Goal: Task Accomplishment & Management: Manage account settings

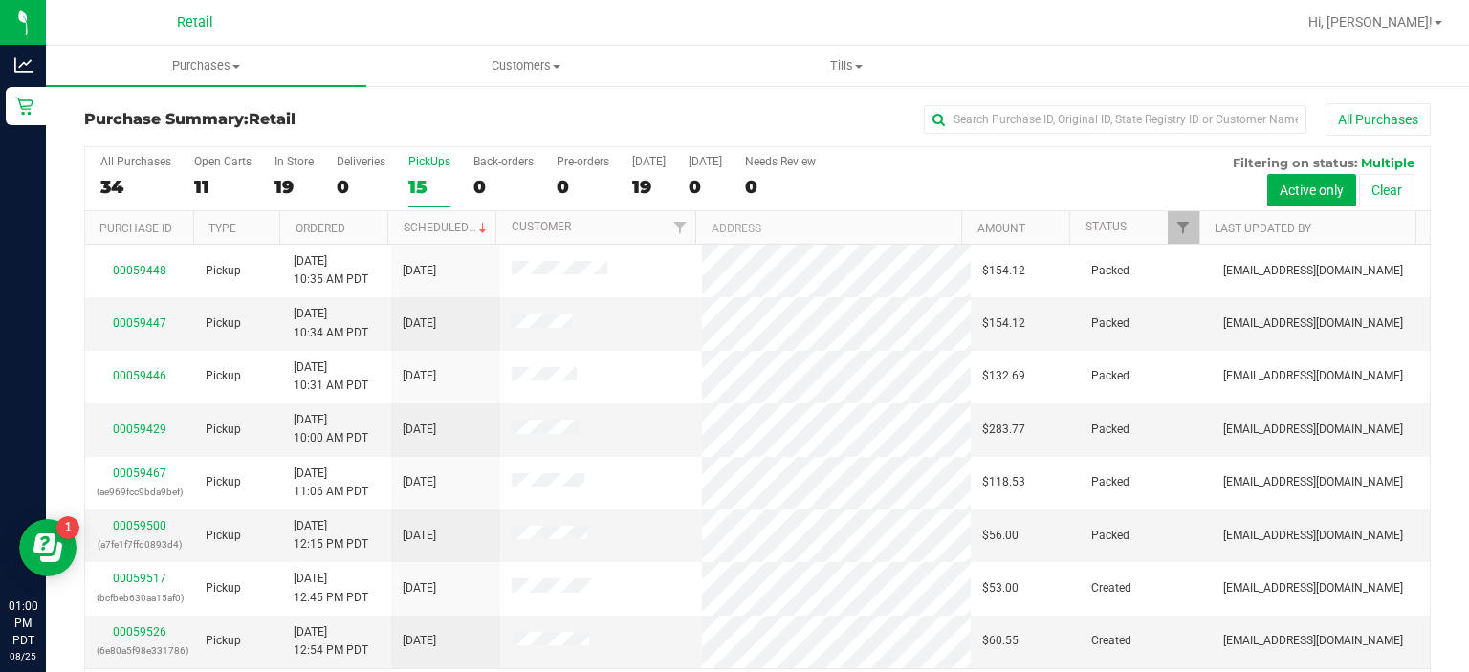
click at [430, 158] on div "PickUps" at bounding box center [429, 161] width 42 height 13
click at [0, 0] on input "PickUps 15" at bounding box center [0, 0] width 0 height 0
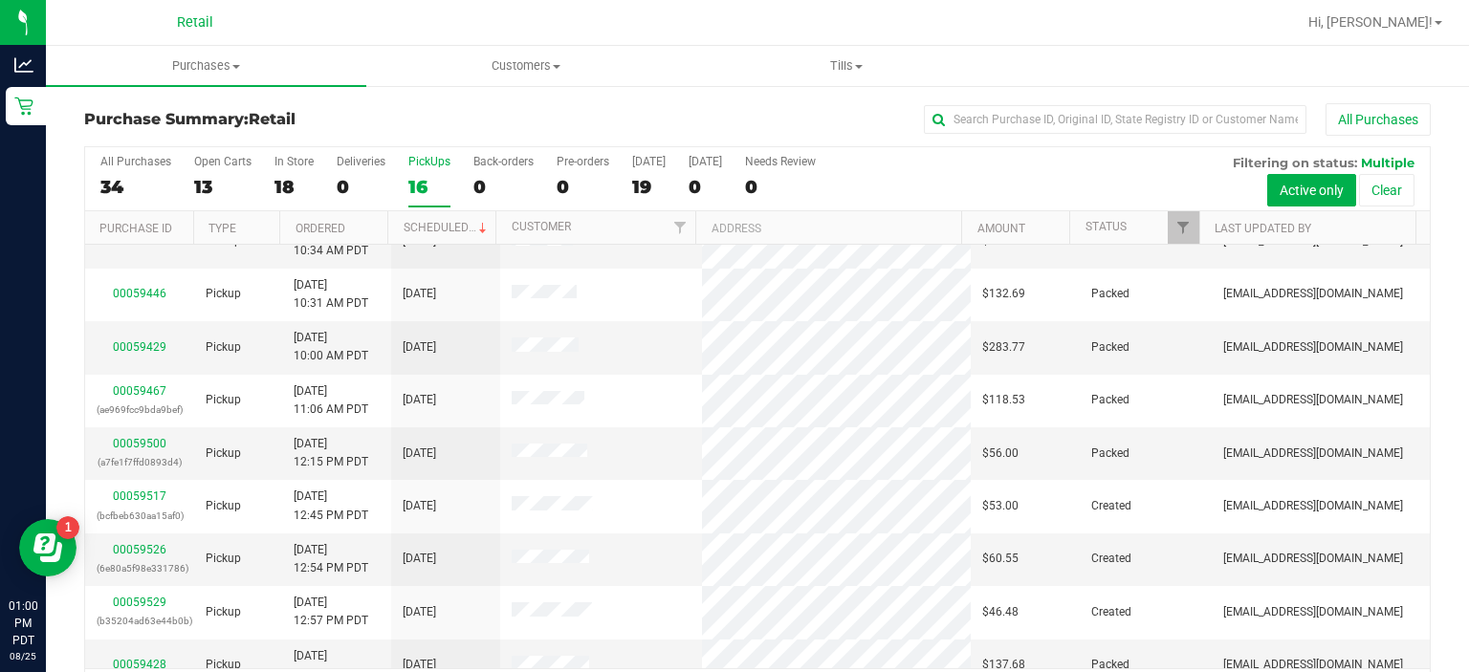
scroll to position [89, 0]
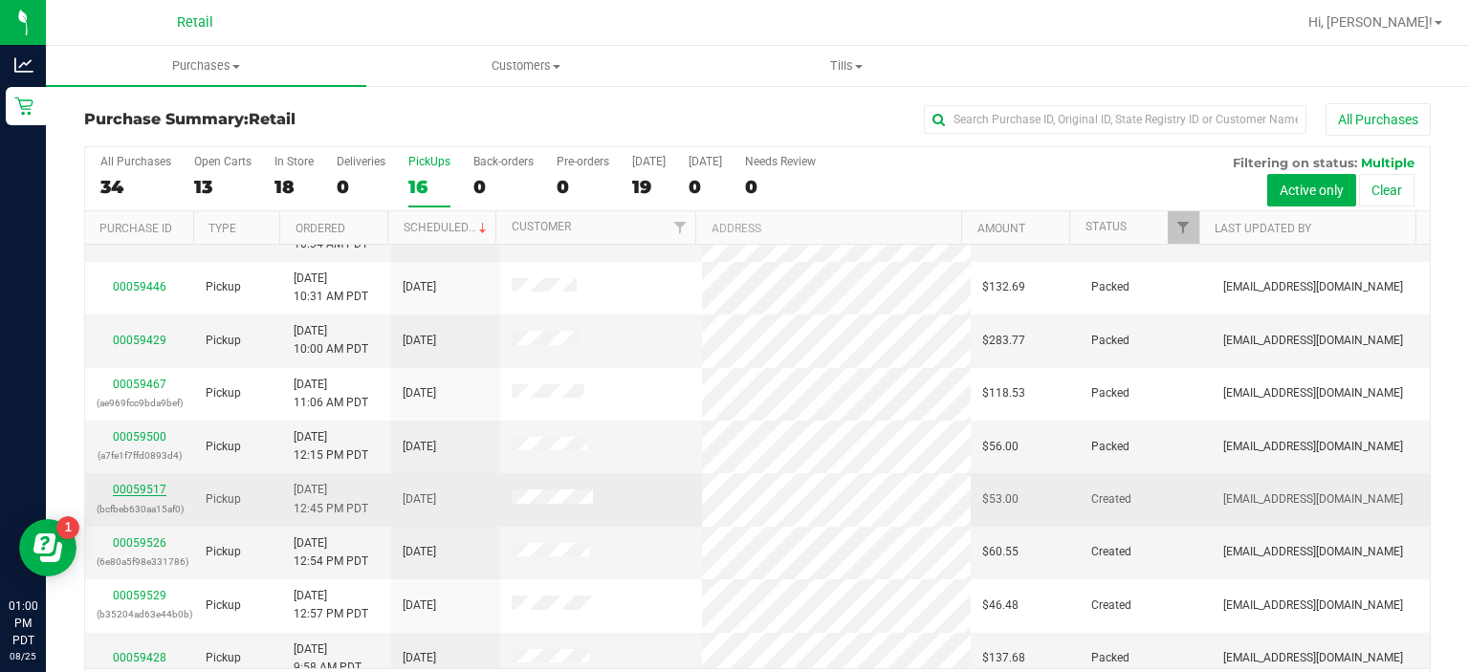
click at [133, 488] on link "00059517" at bounding box center [140, 489] width 54 height 13
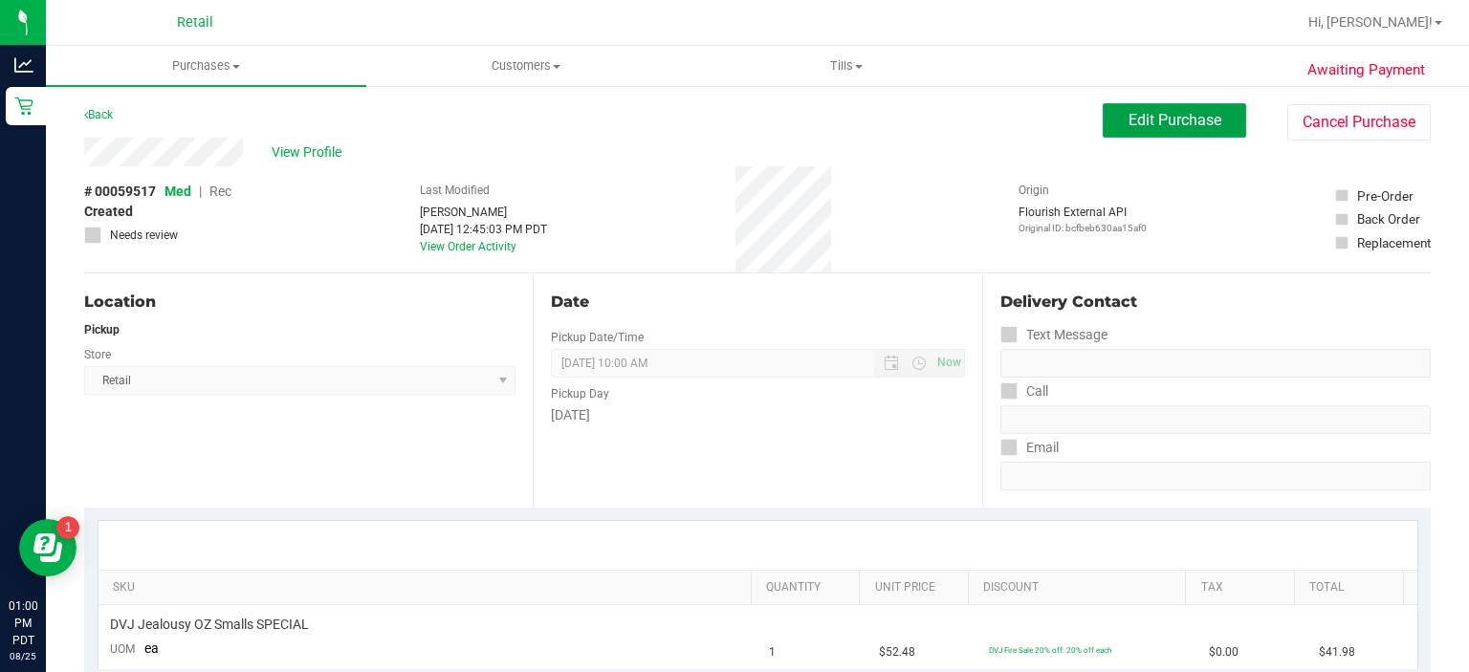
click at [1171, 111] on span "Edit Purchase" at bounding box center [1174, 120] width 93 height 18
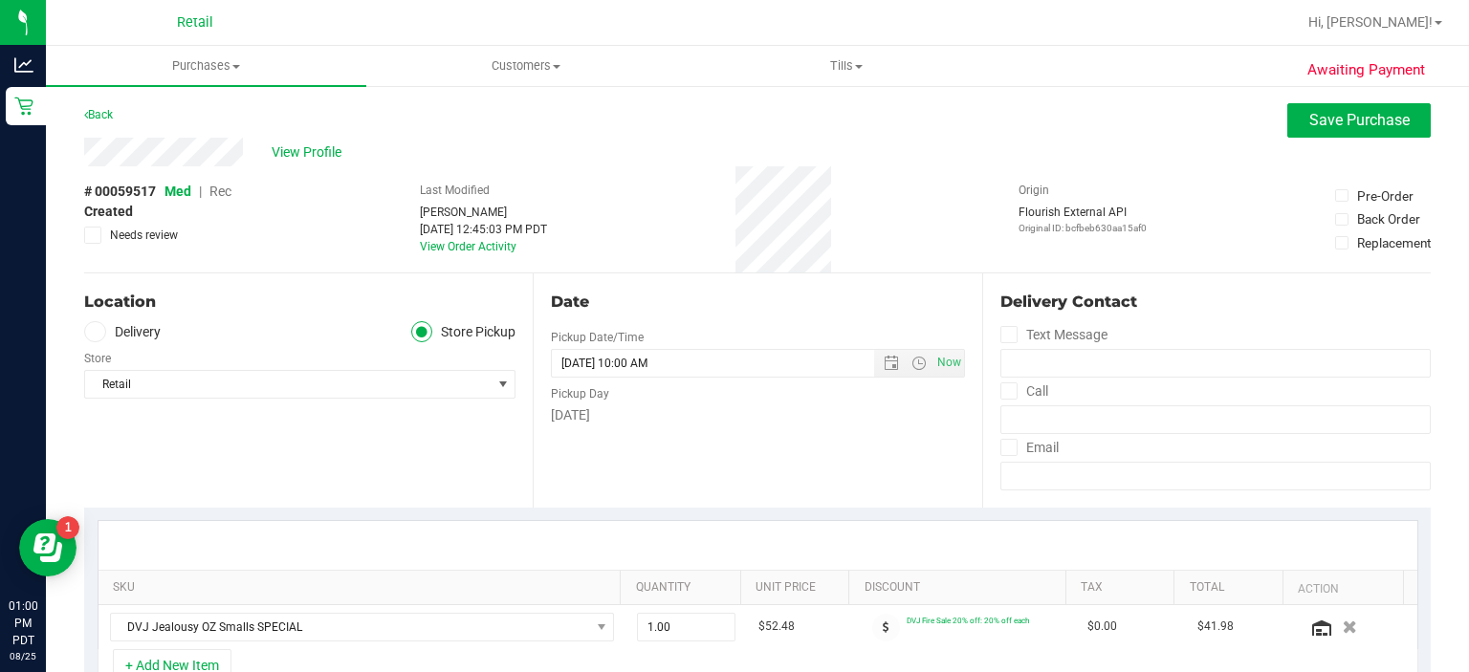
click at [225, 189] on span "Rec" at bounding box center [220, 191] width 22 height 15
click at [1320, 122] on span "Save Purchase" at bounding box center [1359, 120] width 100 height 18
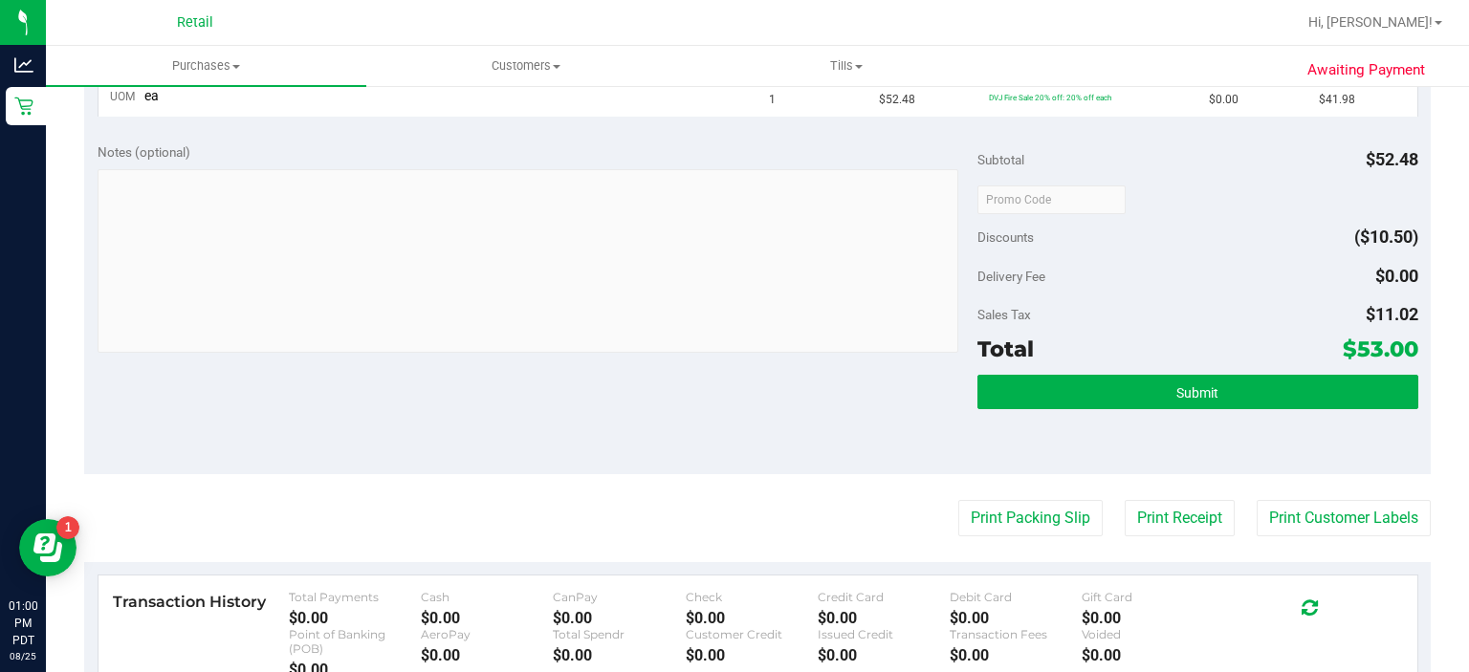
scroll to position [591, 0]
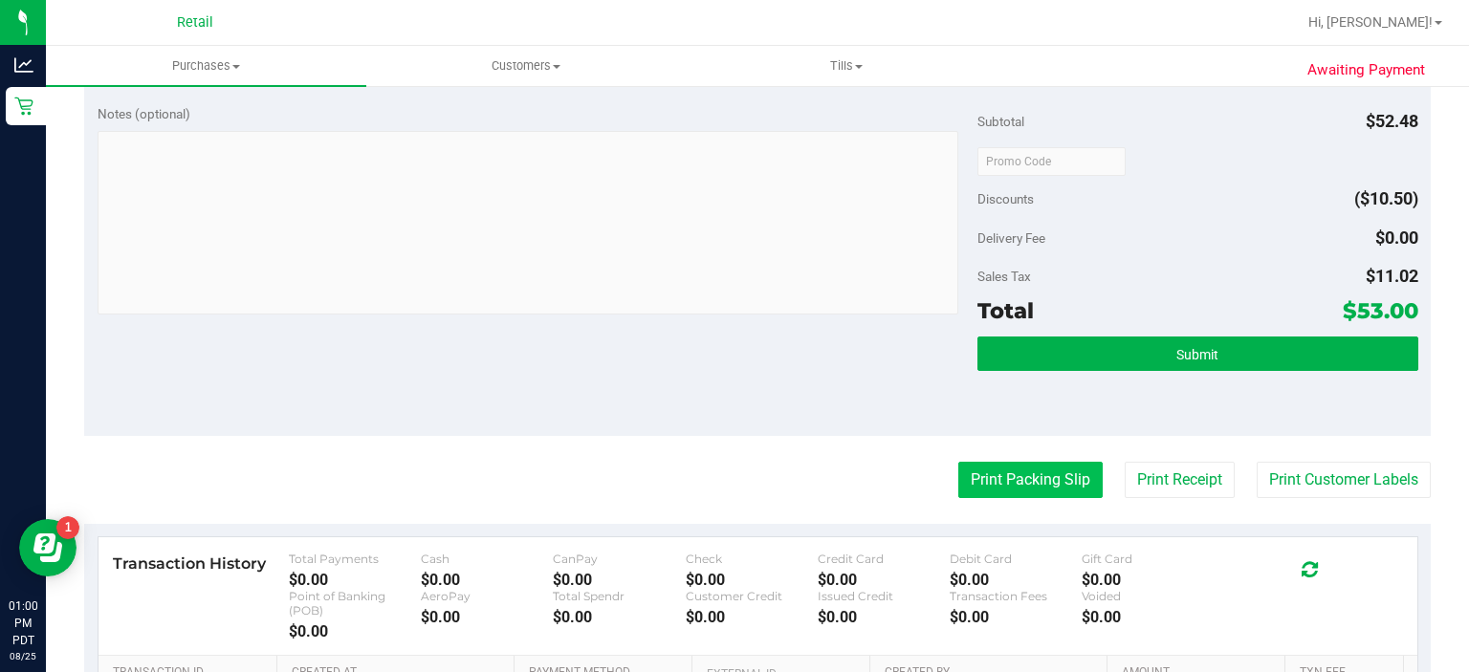
click at [1011, 466] on button "Print Packing Slip" at bounding box center [1030, 480] width 144 height 36
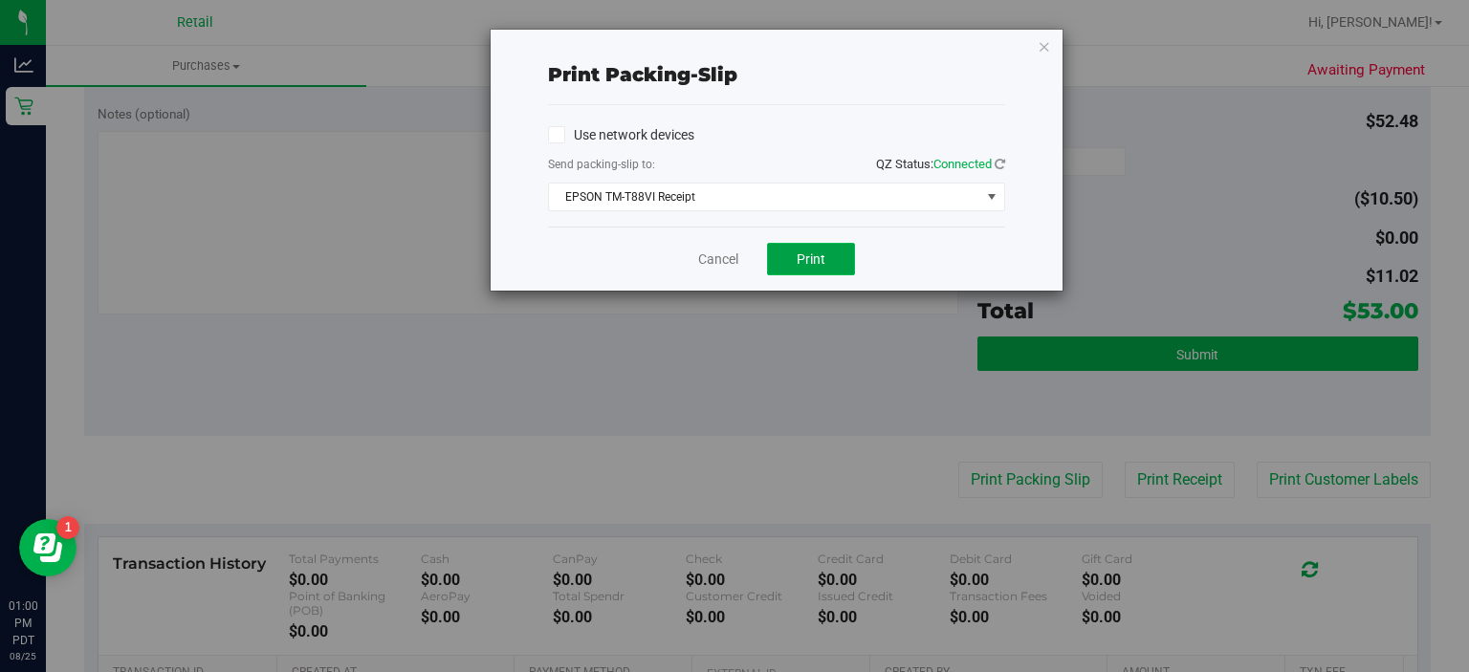
click at [820, 245] on button "Print" at bounding box center [811, 259] width 88 height 33
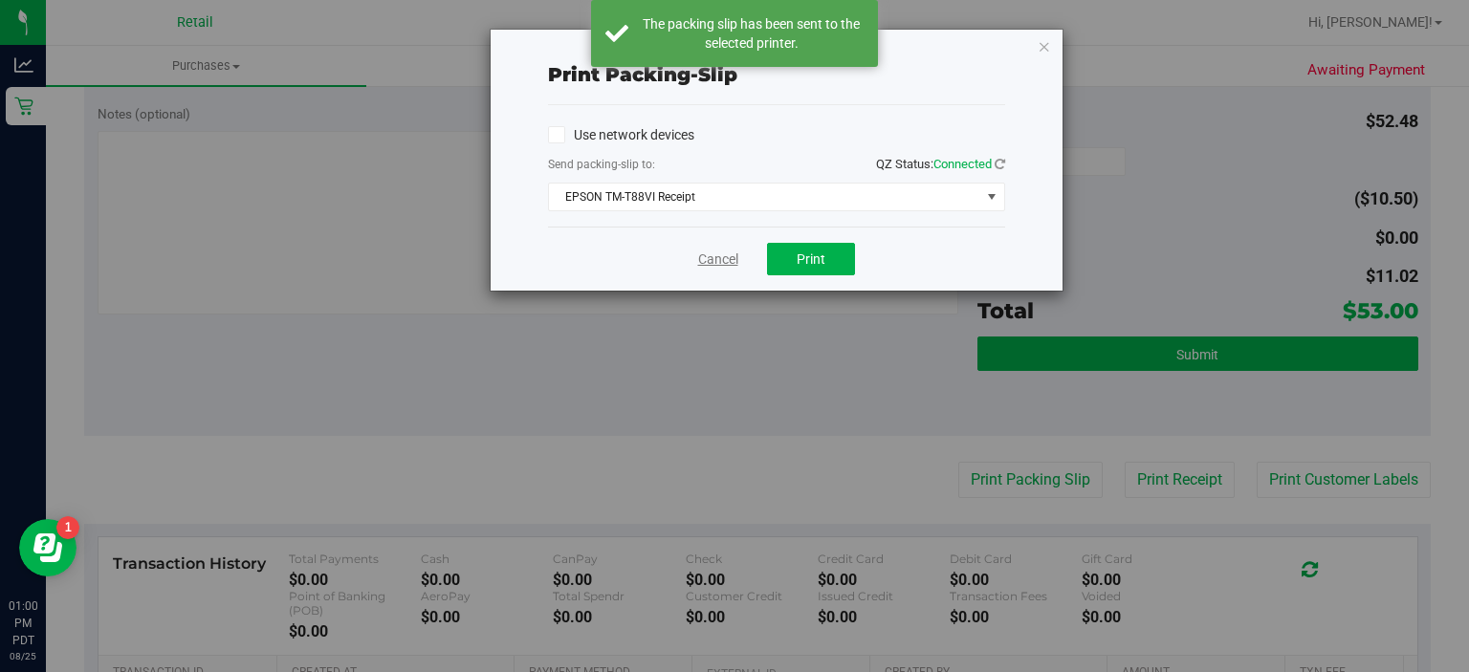
click at [704, 257] on link "Cancel" at bounding box center [718, 260] width 40 height 20
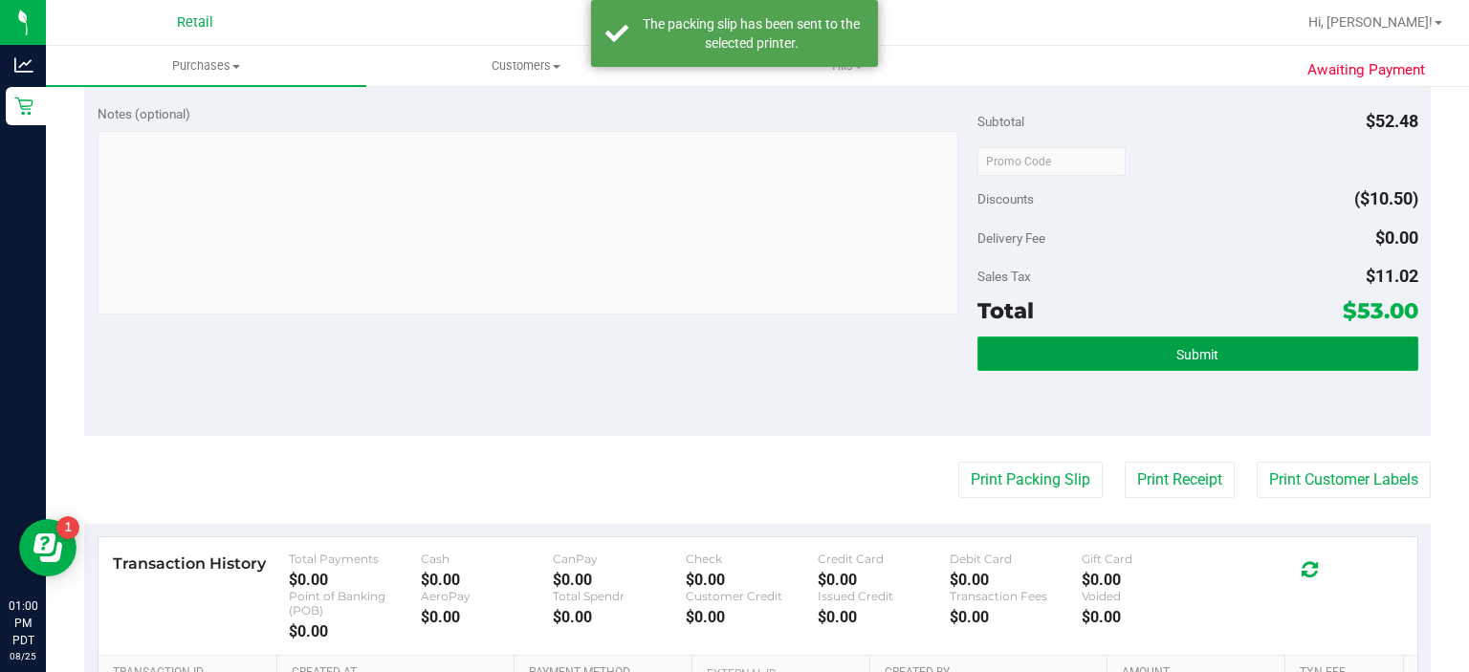
click at [1202, 347] on span "Submit" at bounding box center [1197, 354] width 42 height 15
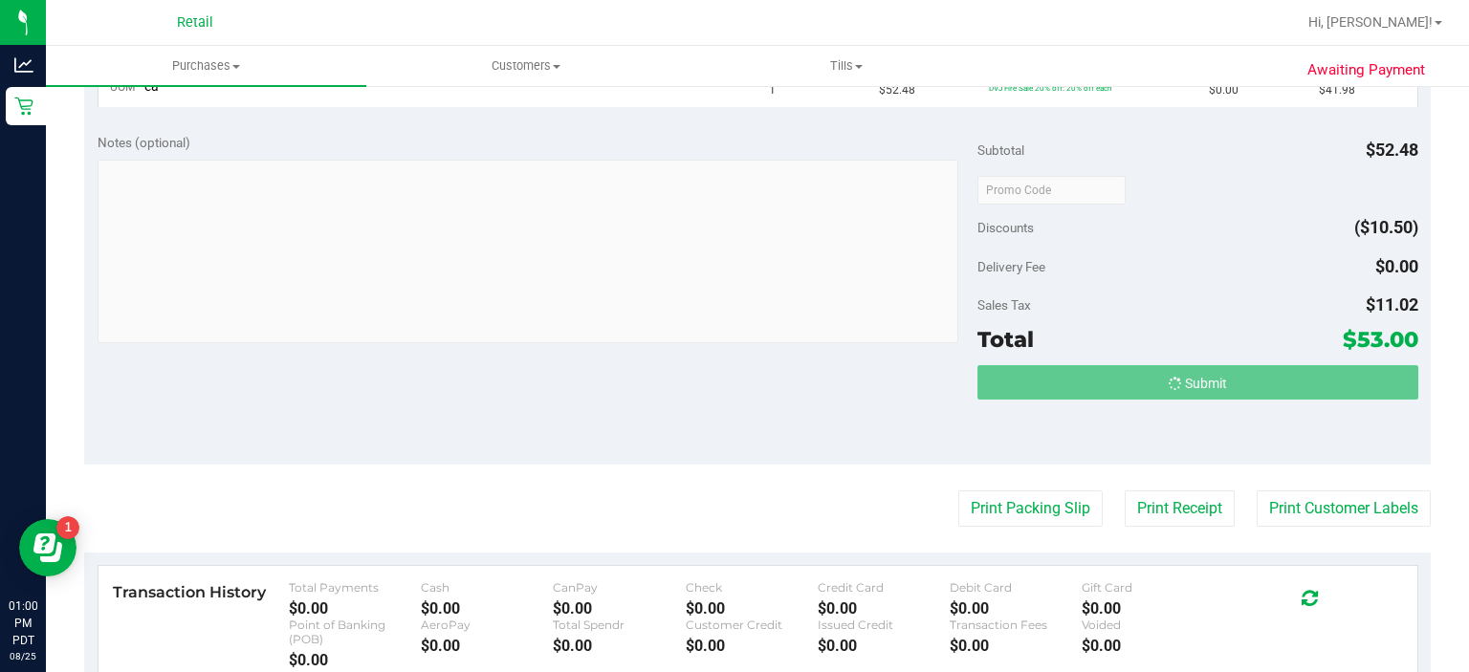
scroll to position [532, 0]
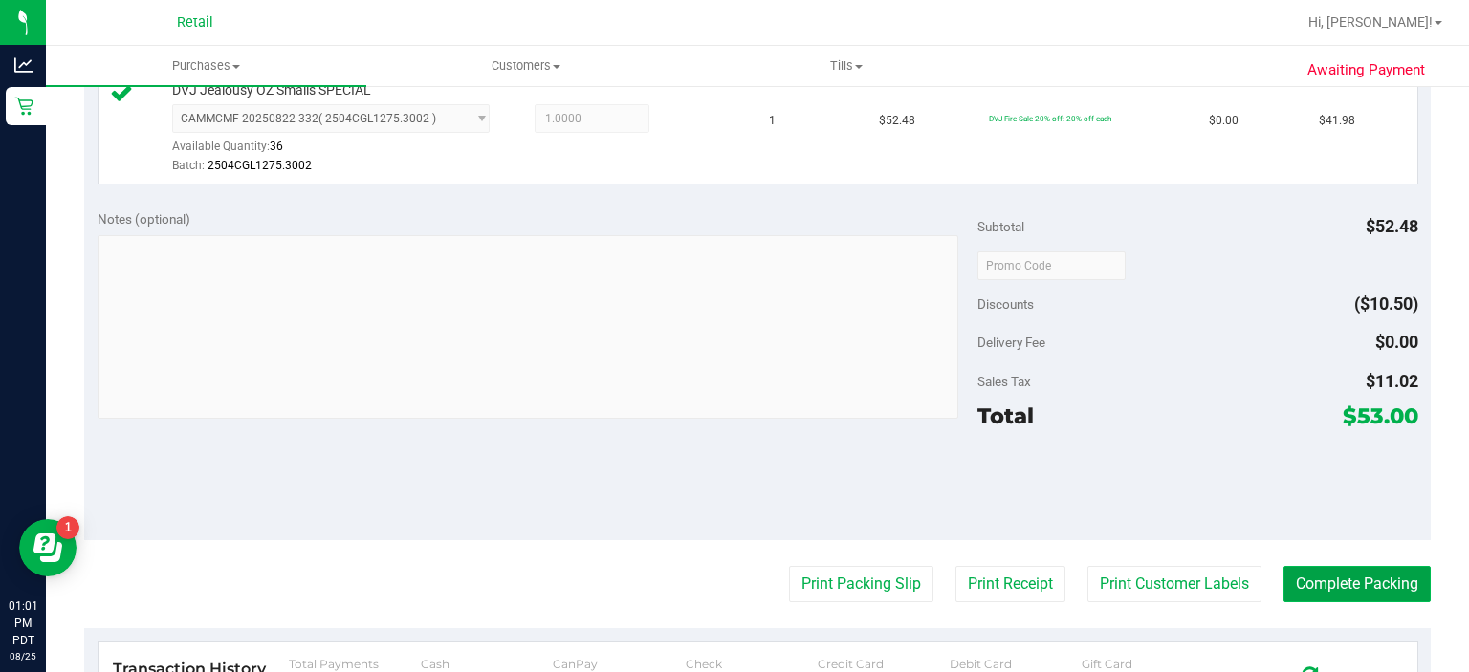
click at [1379, 570] on button "Complete Packing" at bounding box center [1356, 584] width 147 height 36
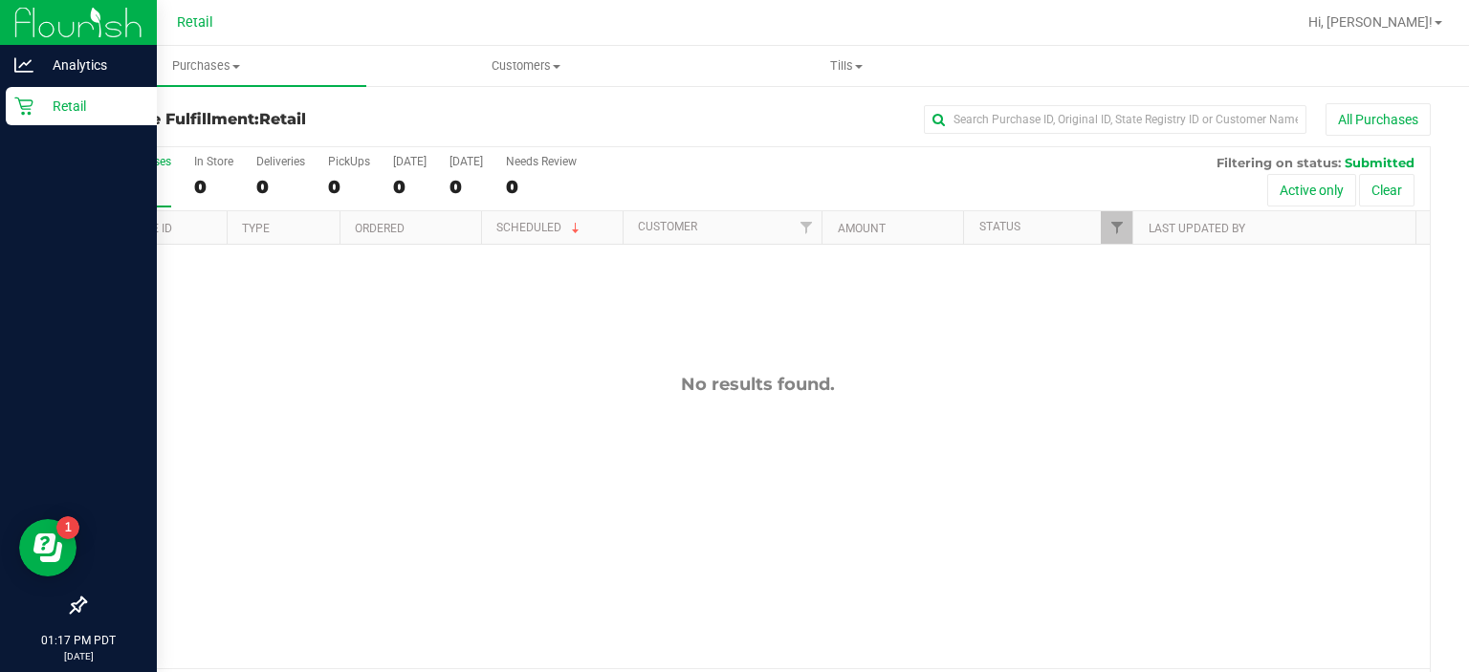
click at [26, 119] on div "Retail" at bounding box center [81, 106] width 151 height 38
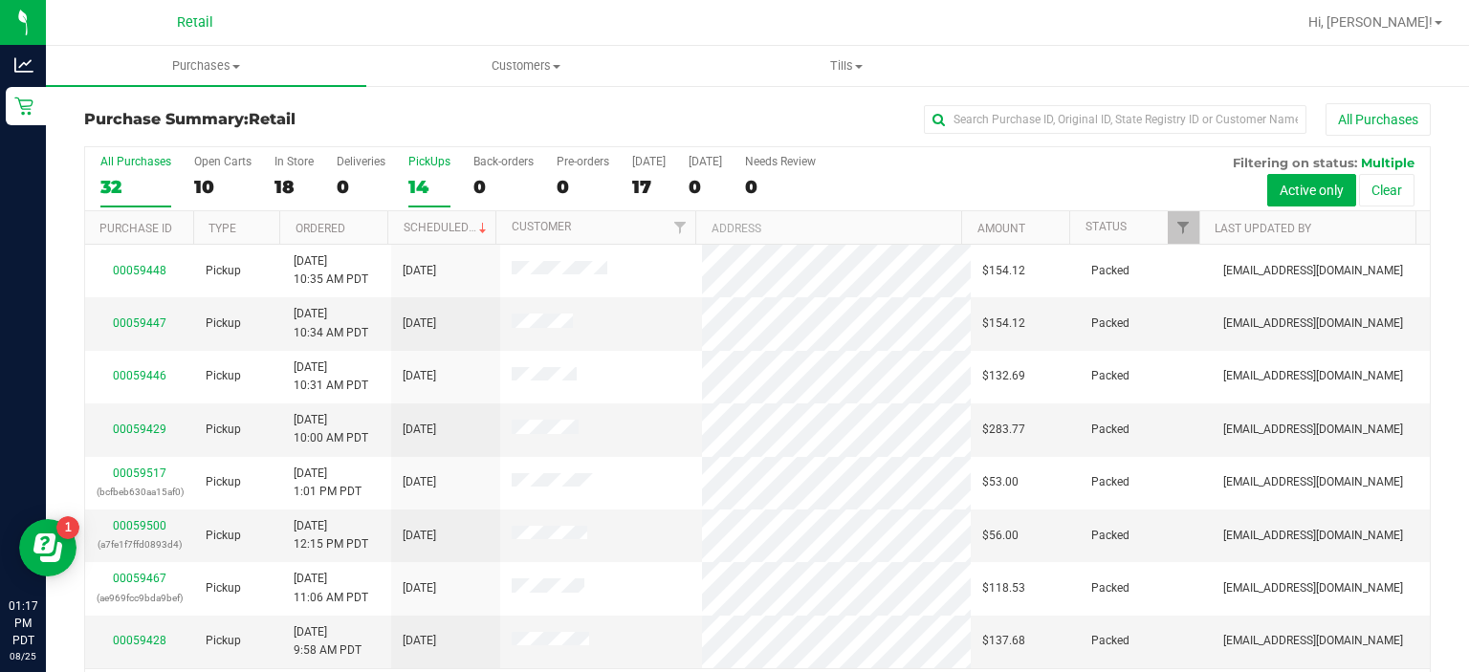
click at [428, 161] on div "PickUps" at bounding box center [429, 161] width 42 height 13
click at [0, 0] on input "PickUps 14" at bounding box center [0, 0] width 0 height 0
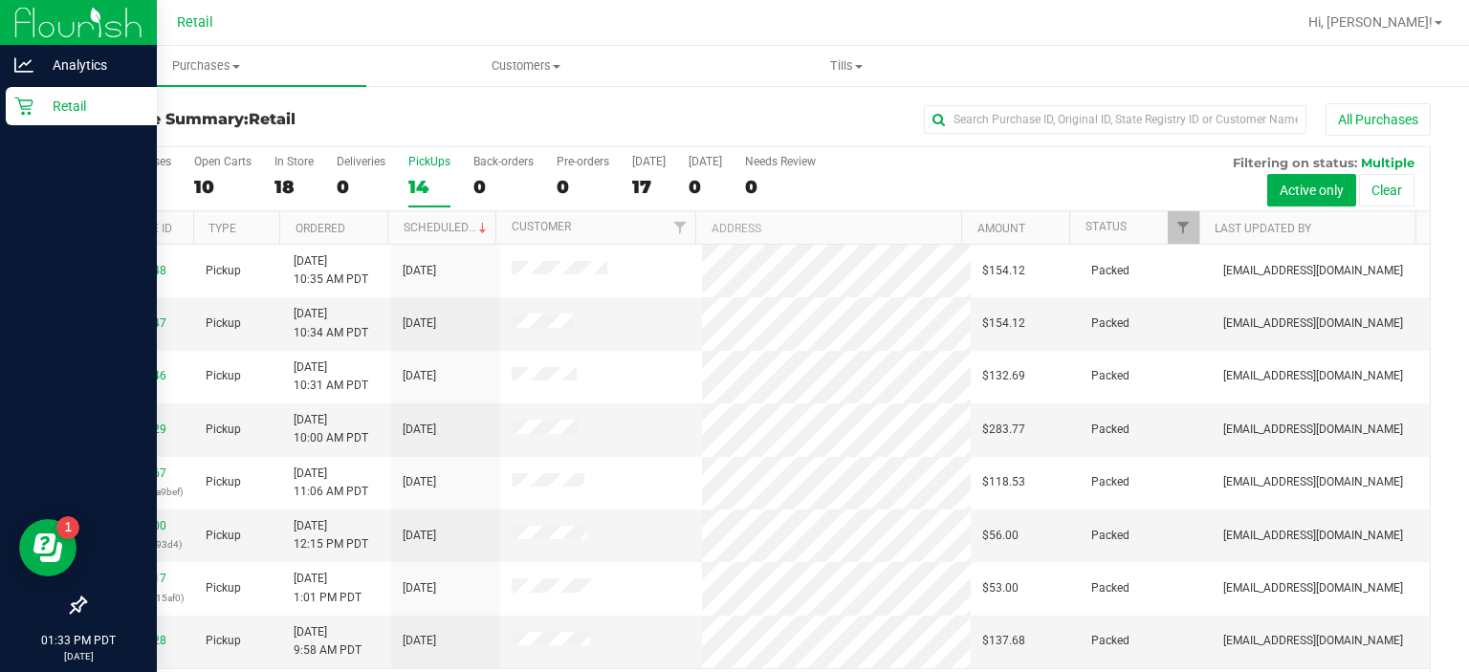
click at [27, 107] on icon at bounding box center [23, 106] width 19 height 19
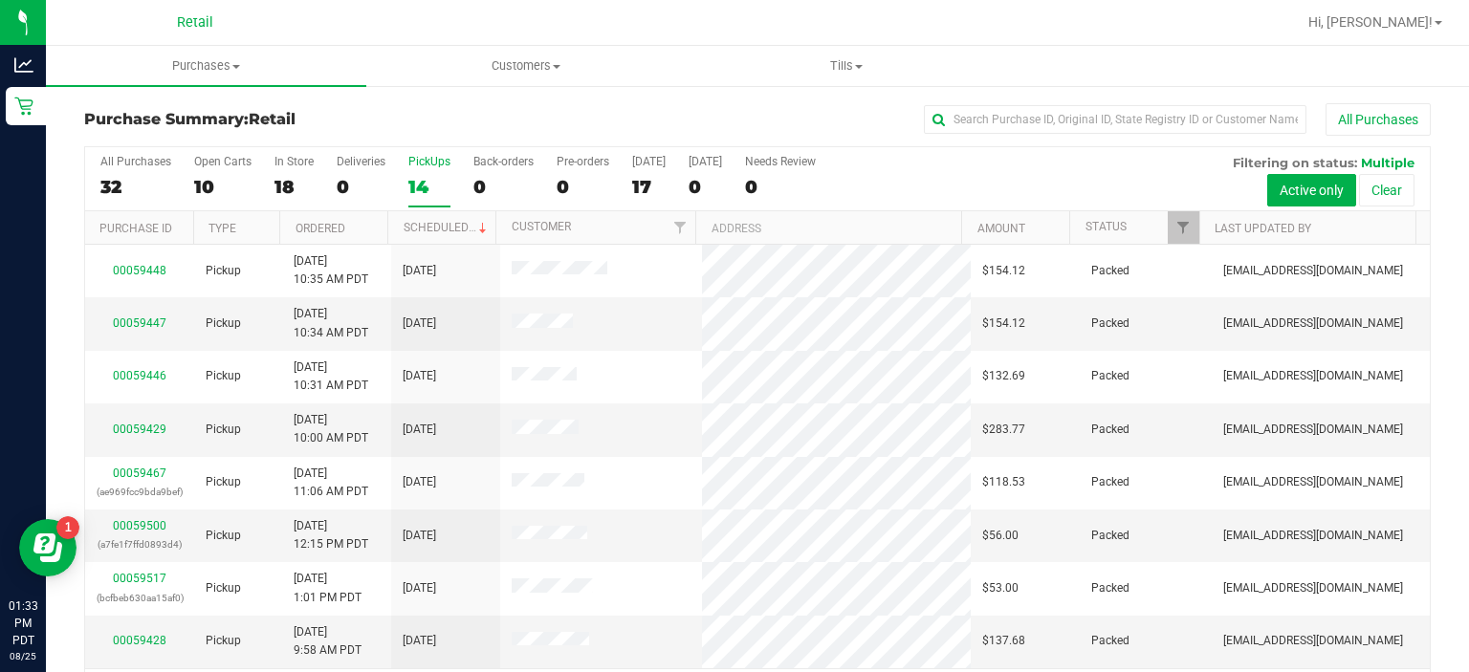
click at [431, 155] on div "PickUps" at bounding box center [429, 161] width 42 height 13
click at [0, 0] on input "PickUps 14" at bounding box center [0, 0] width 0 height 0
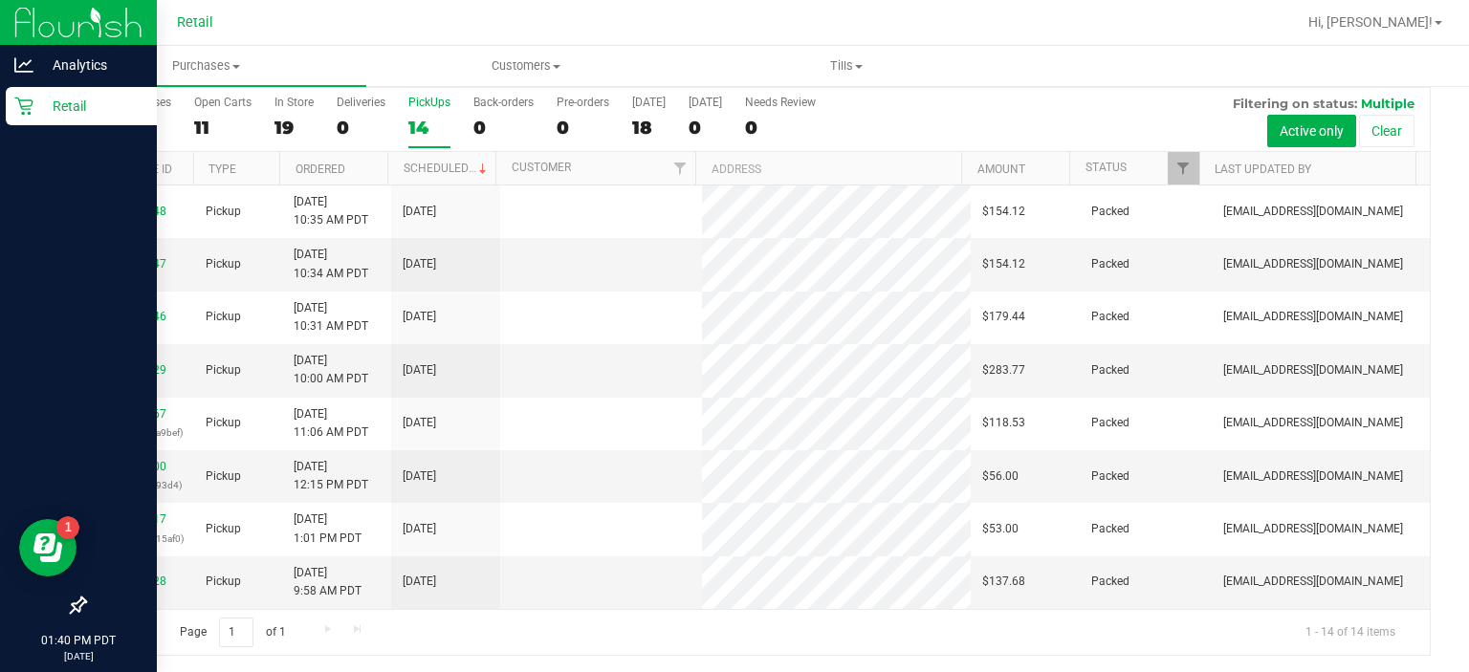
click at [35, 111] on p "Retail" at bounding box center [90, 106] width 115 height 23
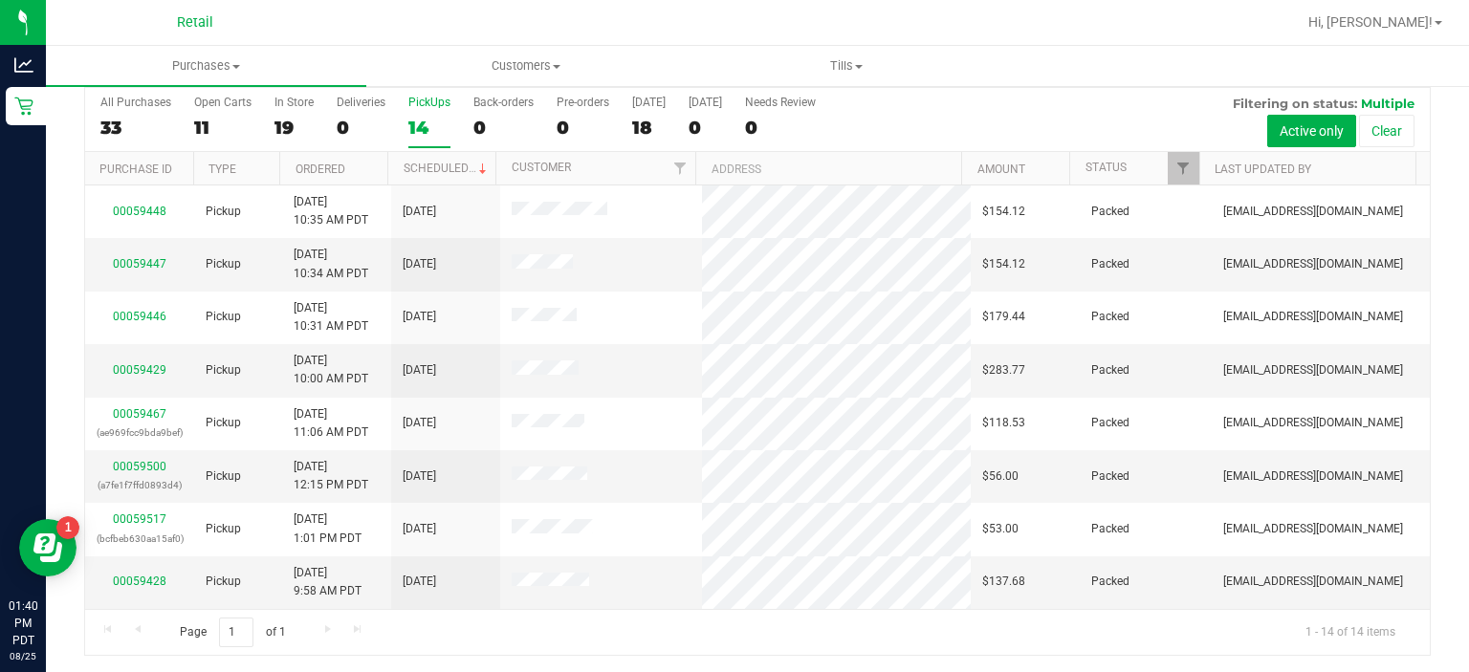
click at [434, 96] on div "PickUps" at bounding box center [429, 102] width 42 height 13
click at [0, 0] on input "PickUps 14" at bounding box center [0, 0] width 0 height 0
